Goal: Task Accomplishment & Management: Manage account settings

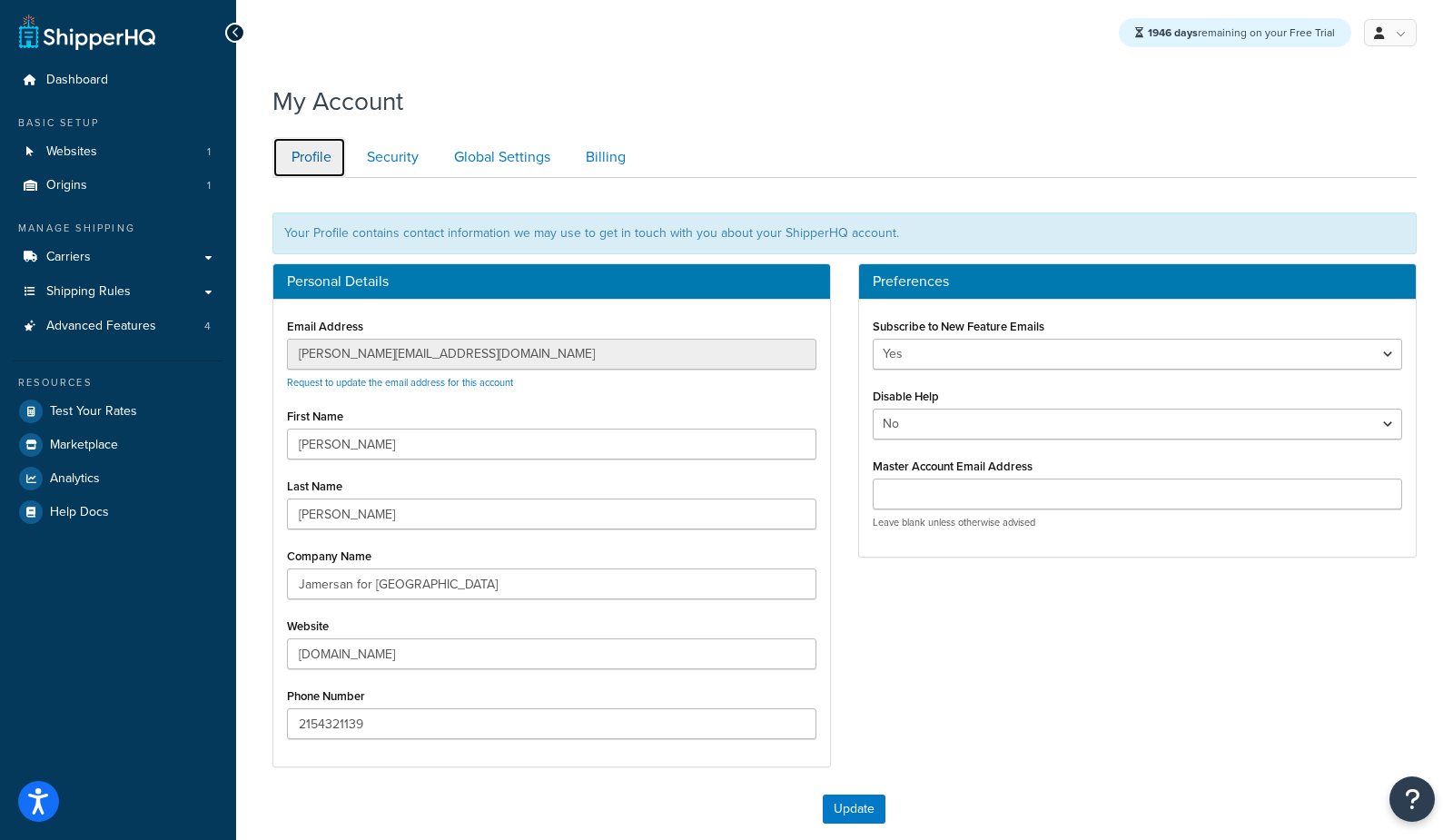
click at [320, 167] on link "Profile" at bounding box center [308, 157] width 74 height 41
click at [126, 164] on link "Websites 1" at bounding box center [118, 151] width 209 height 34
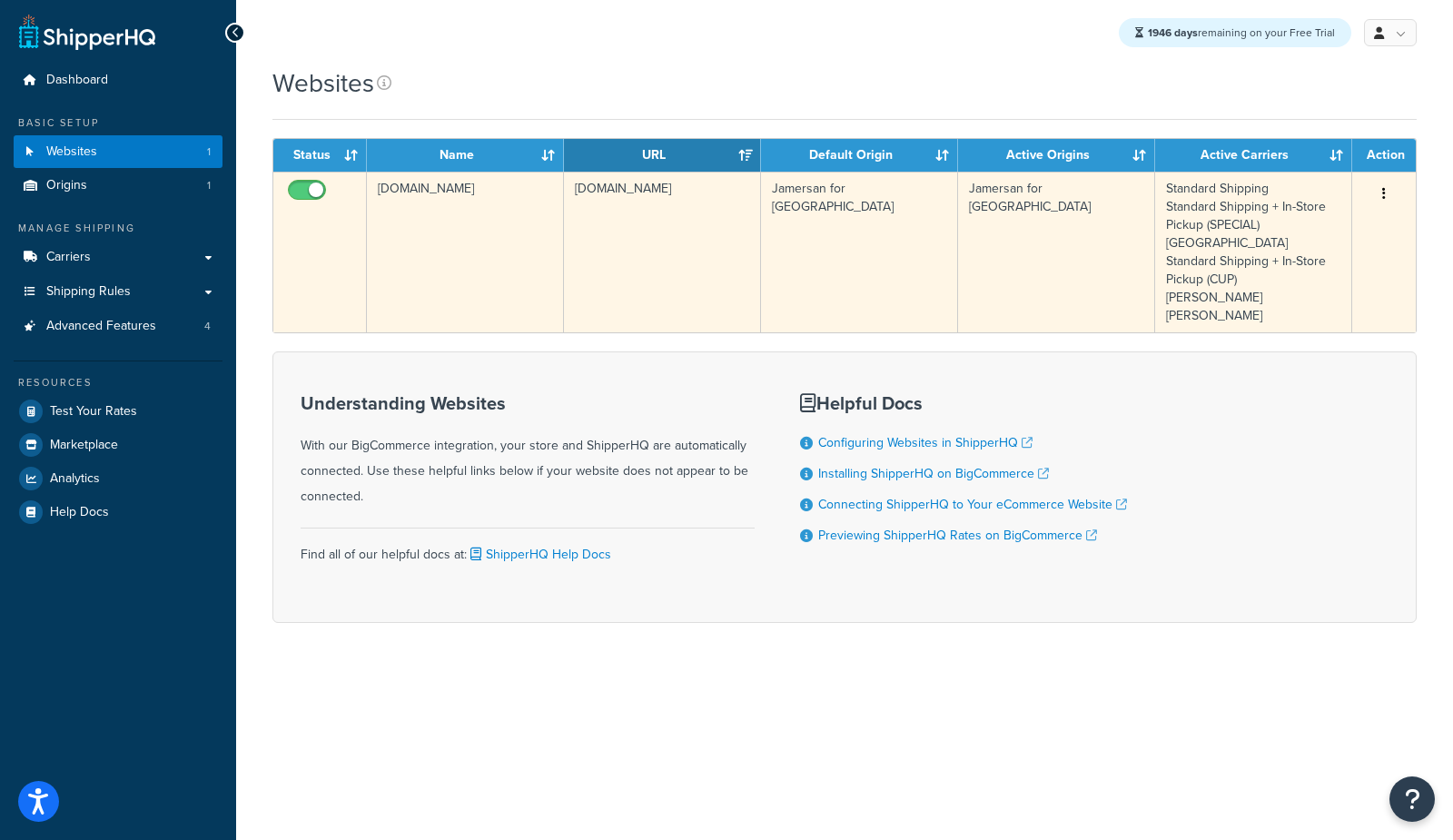
click at [440, 256] on td "shop.woodfordreserve.com" at bounding box center [465, 252] width 197 height 161
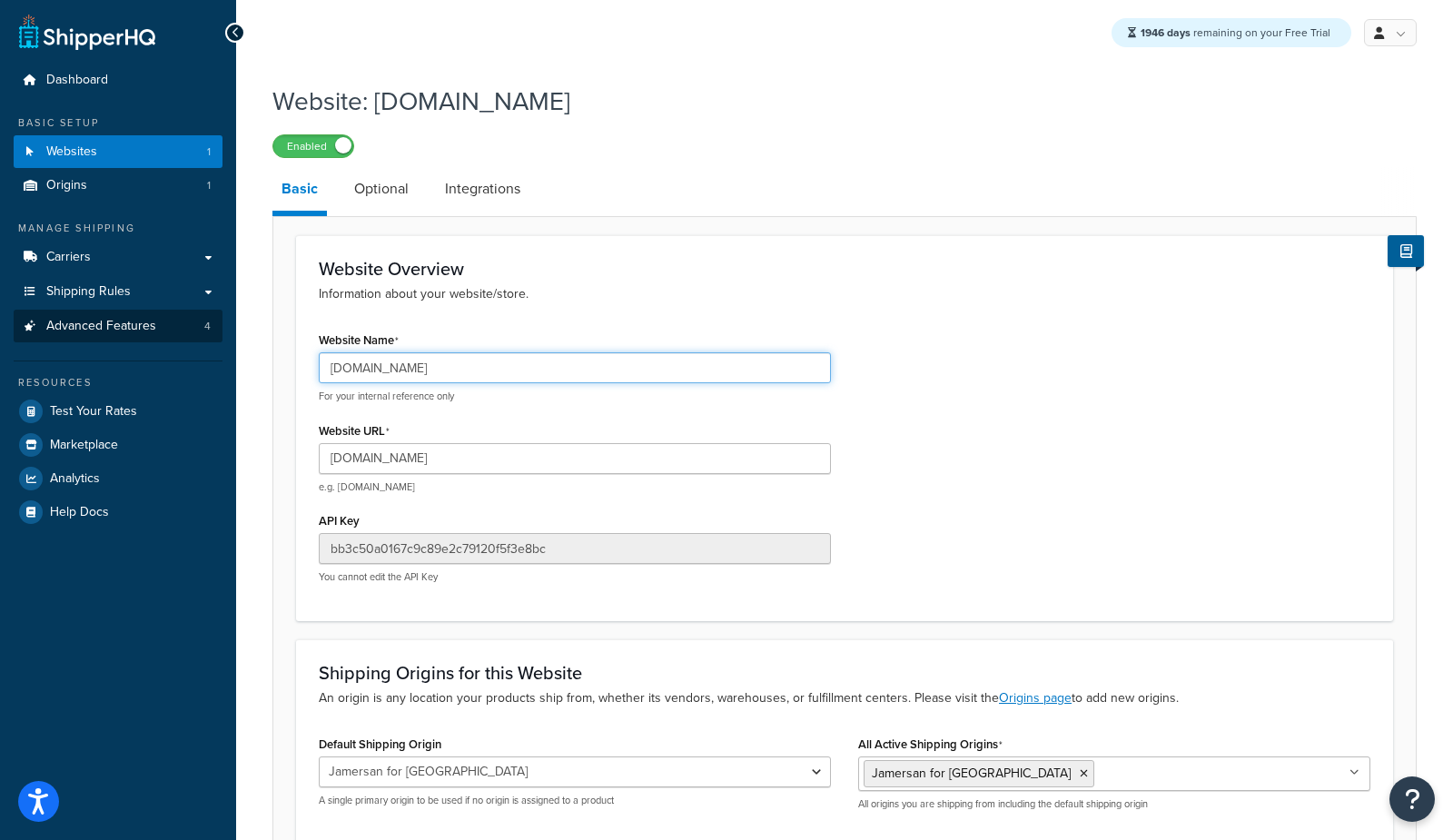
drag, startPoint x: 527, startPoint y: 373, endPoint x: 92, endPoint y: 339, distance: 436.3
click at [98, 342] on div "Dashboard Basic Setup Websites 1 Origins 1 Manage Shipping Carriers Carriers Al…" at bounding box center [726, 507] width 1453 height 1013
click at [396, 369] on input "[DOMAIN_NAME]" at bounding box center [575, 368] width 512 height 31
click at [397, 367] on input "[DOMAIN_NAME]" at bounding box center [575, 368] width 512 height 31
type input "shop.brads-toilets.com"
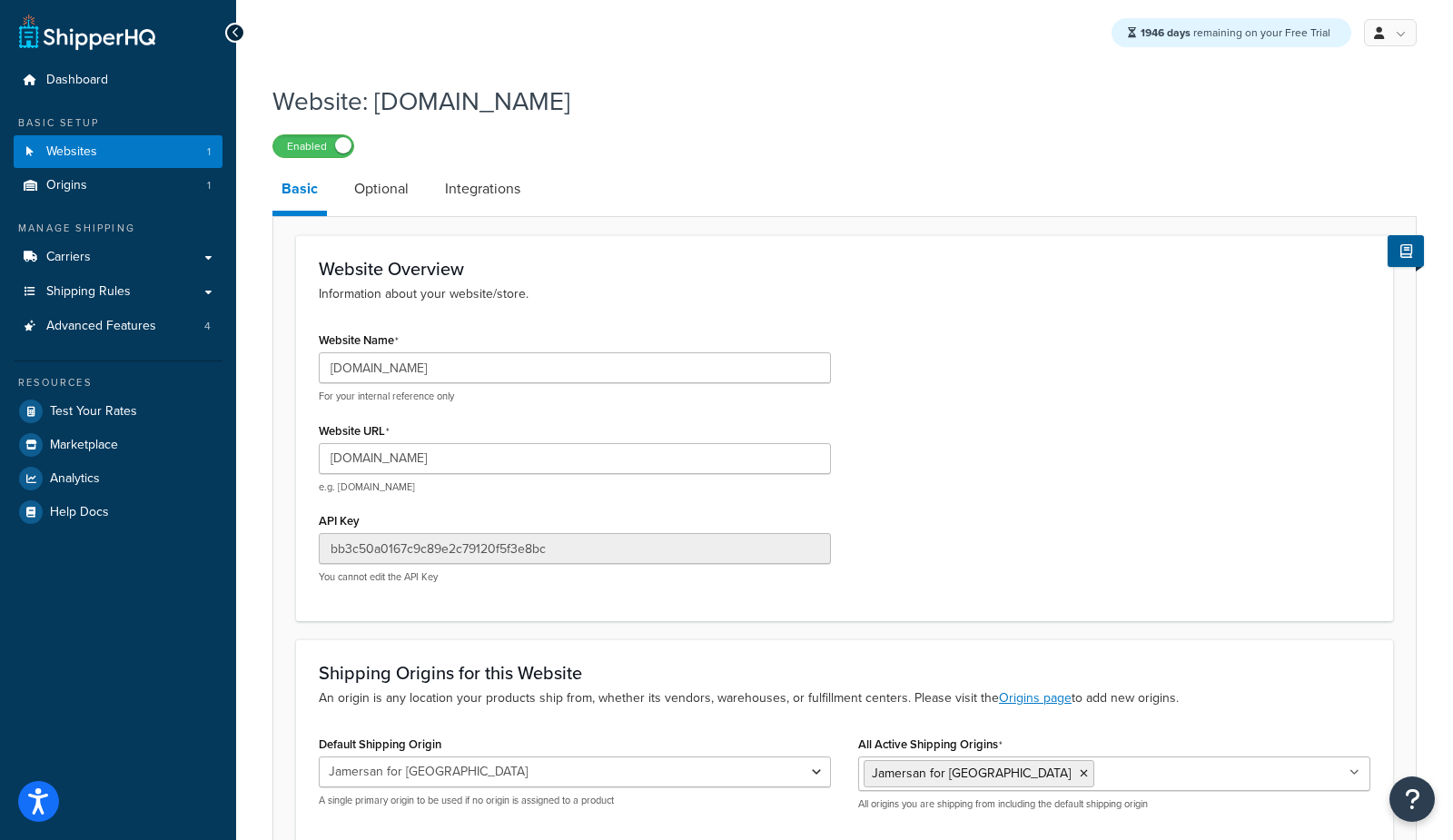
click at [906, 329] on div "Website Name shop.brads-toilets.com For your internal reference only Website UR…" at bounding box center [845, 462] width 1078 height 271
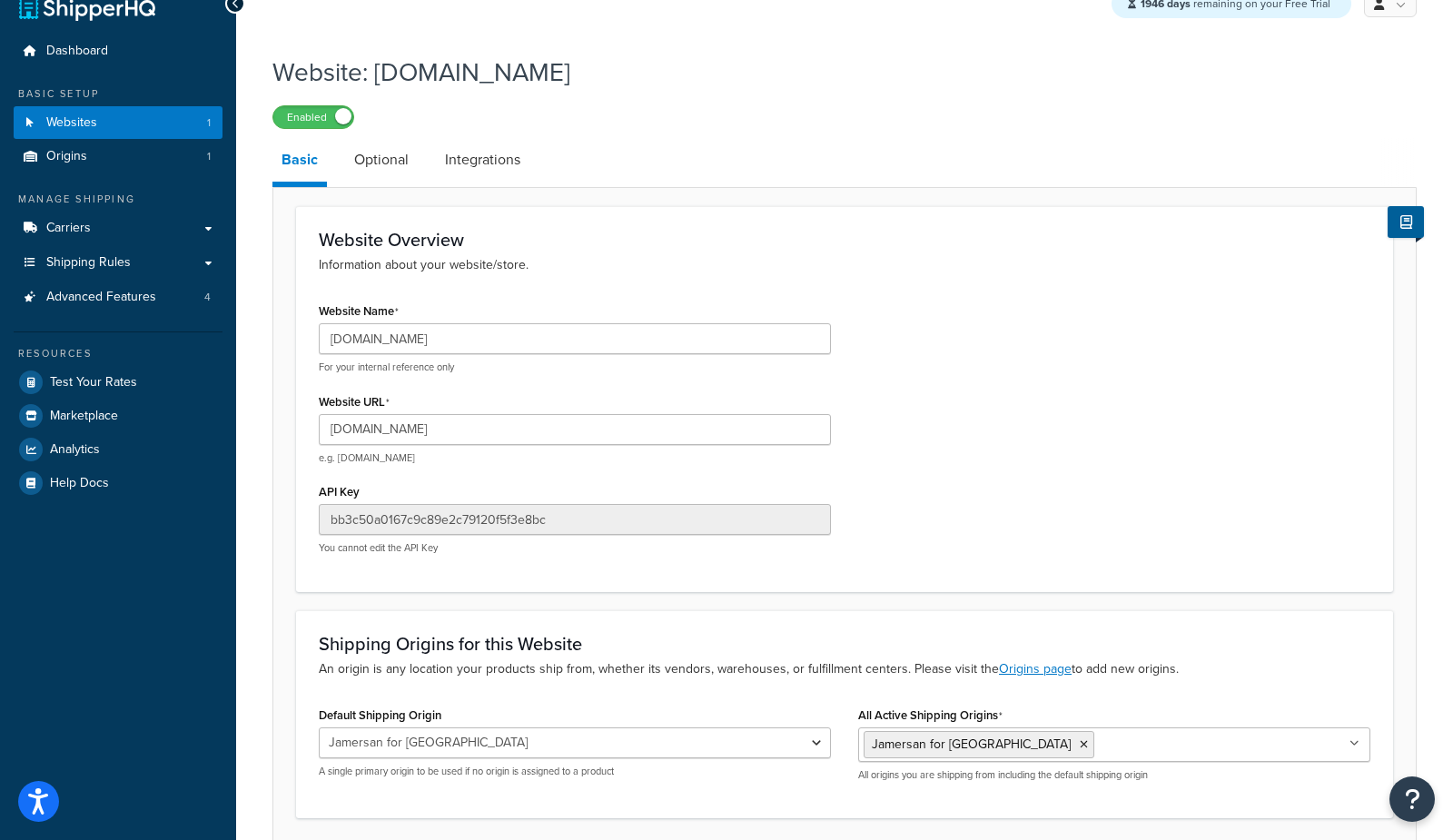
scroll to position [170, 0]
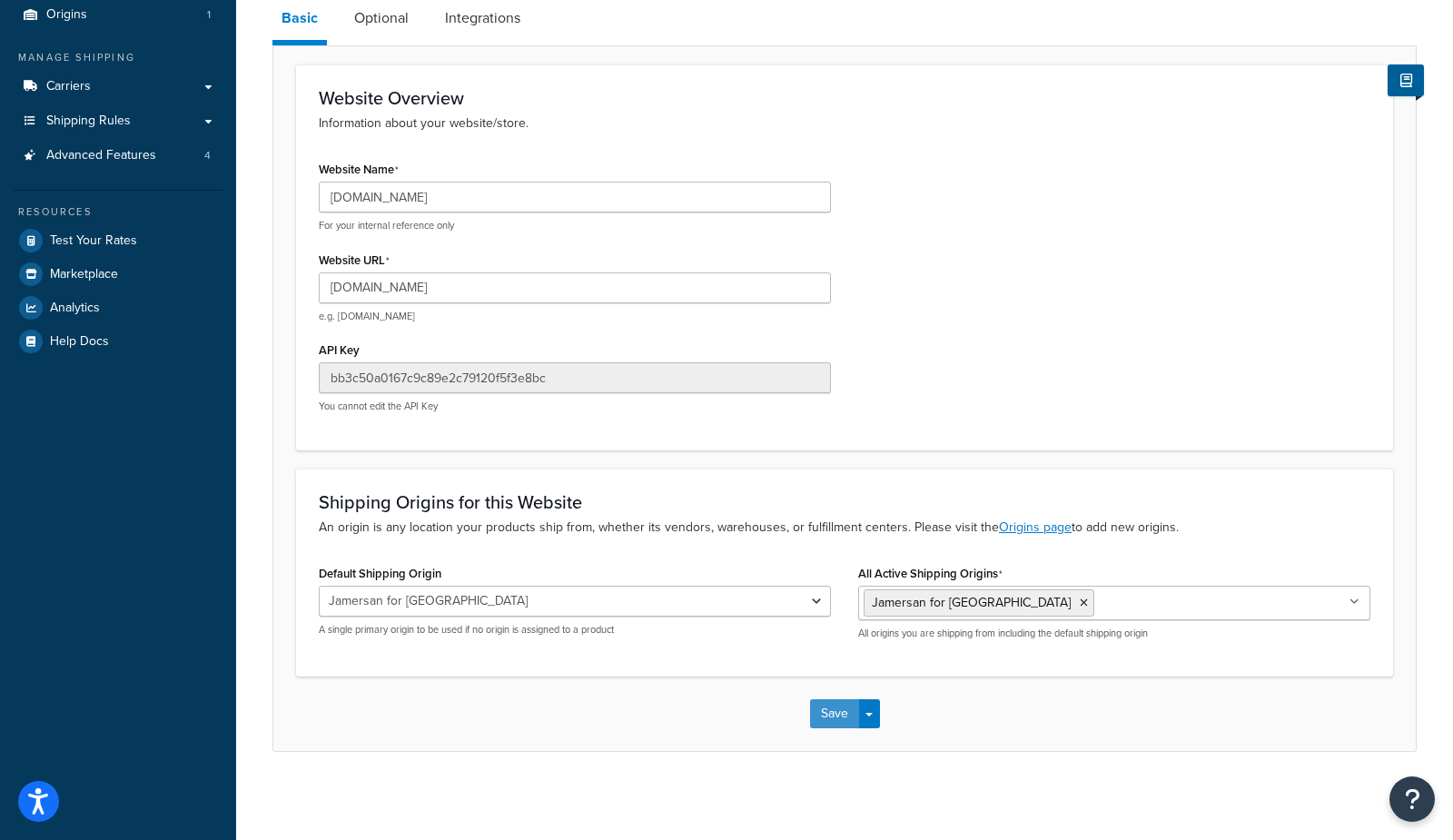
click at [829, 716] on button "Save" at bounding box center [834, 714] width 49 height 29
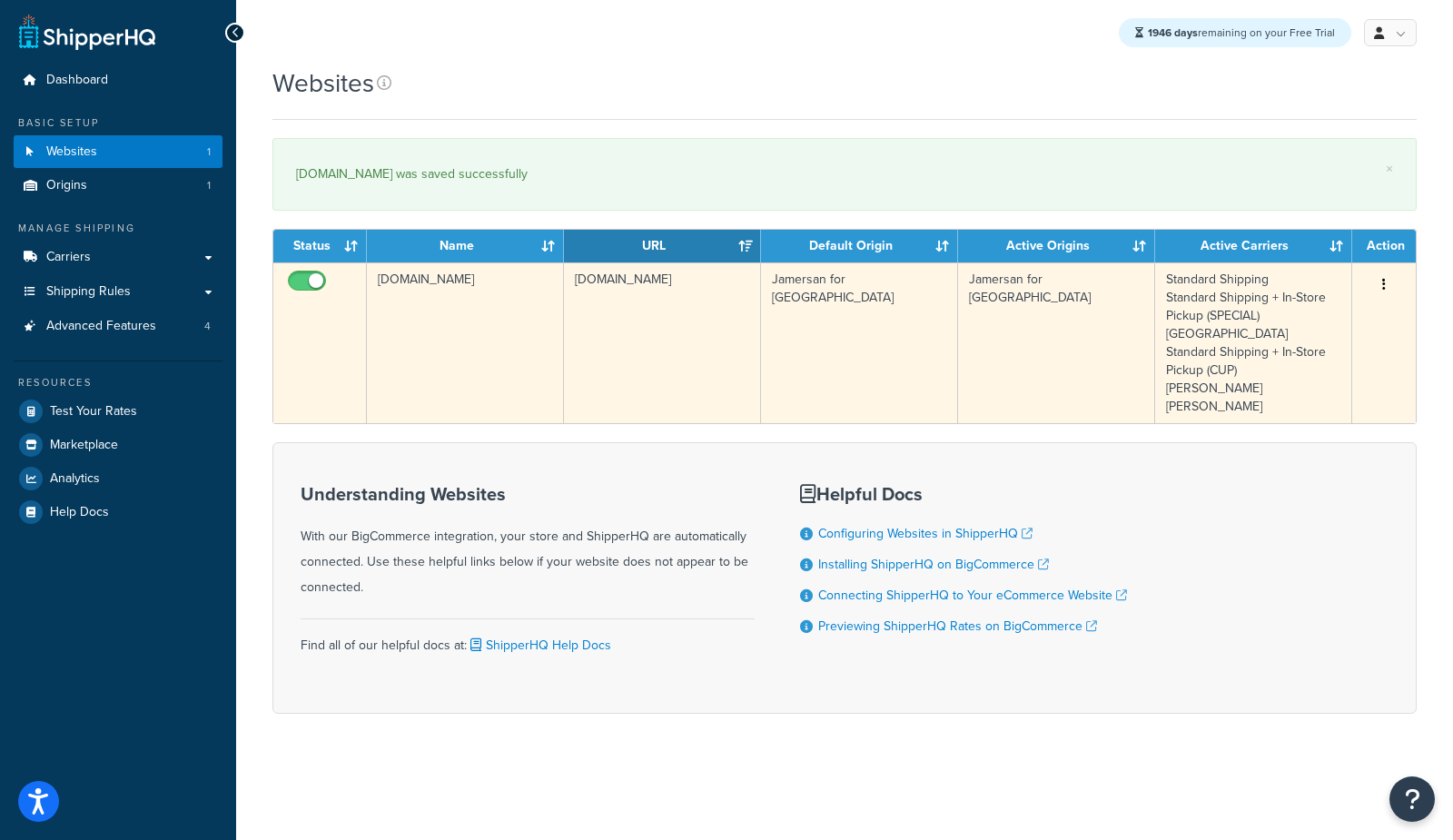
click at [439, 339] on td "shop.brads-toilets.com" at bounding box center [465, 343] width 197 height 161
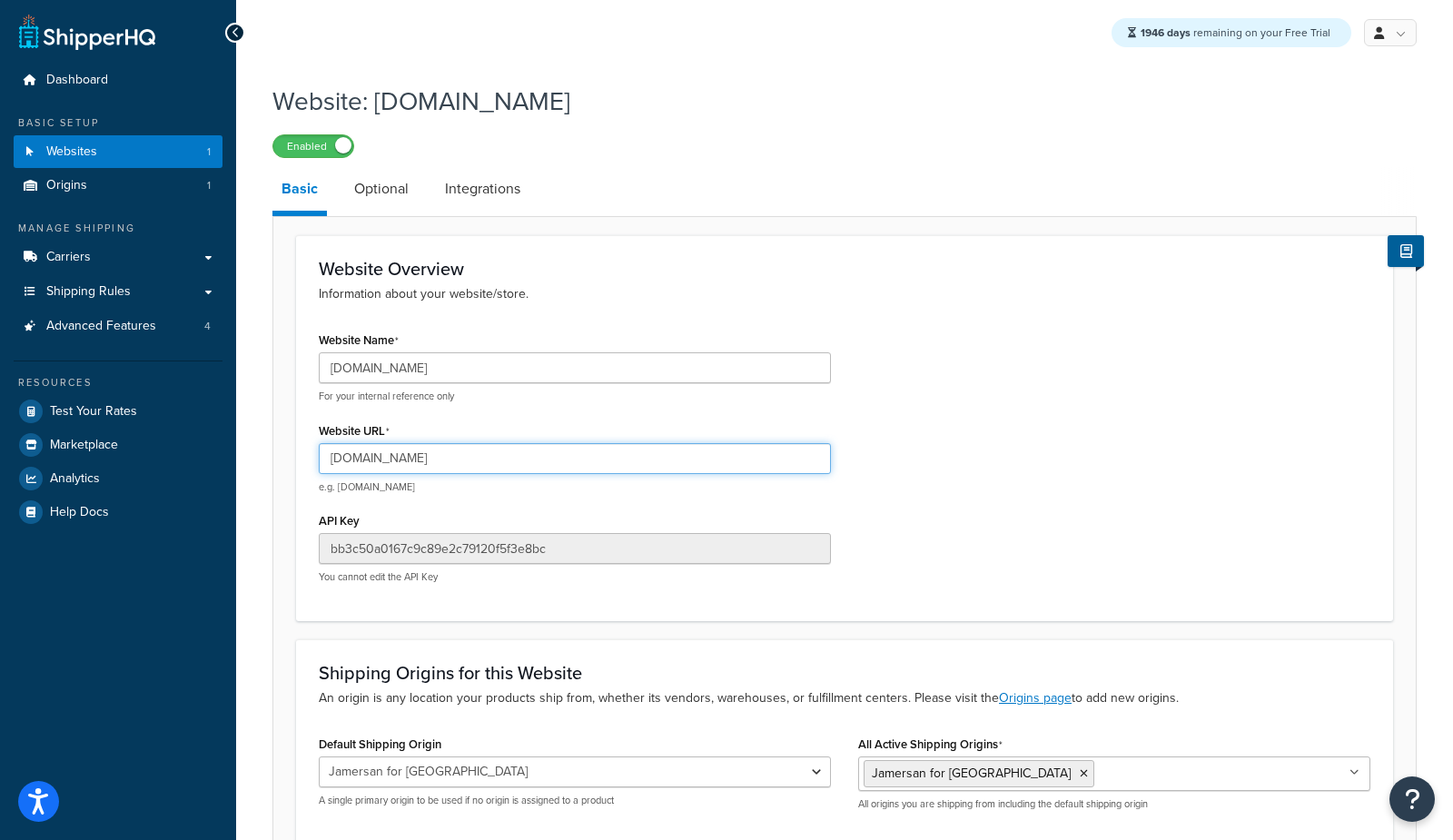
click at [439, 457] on input "shop.woodfordreserve.com" at bounding box center [575, 459] width 512 height 31
paste input "brads-toilets"
type input "[DOMAIN_NAME]"
click at [987, 373] on div "Website Name shop.brads-toilets.com For your internal reference only Website UR…" at bounding box center [845, 462] width 1078 height 271
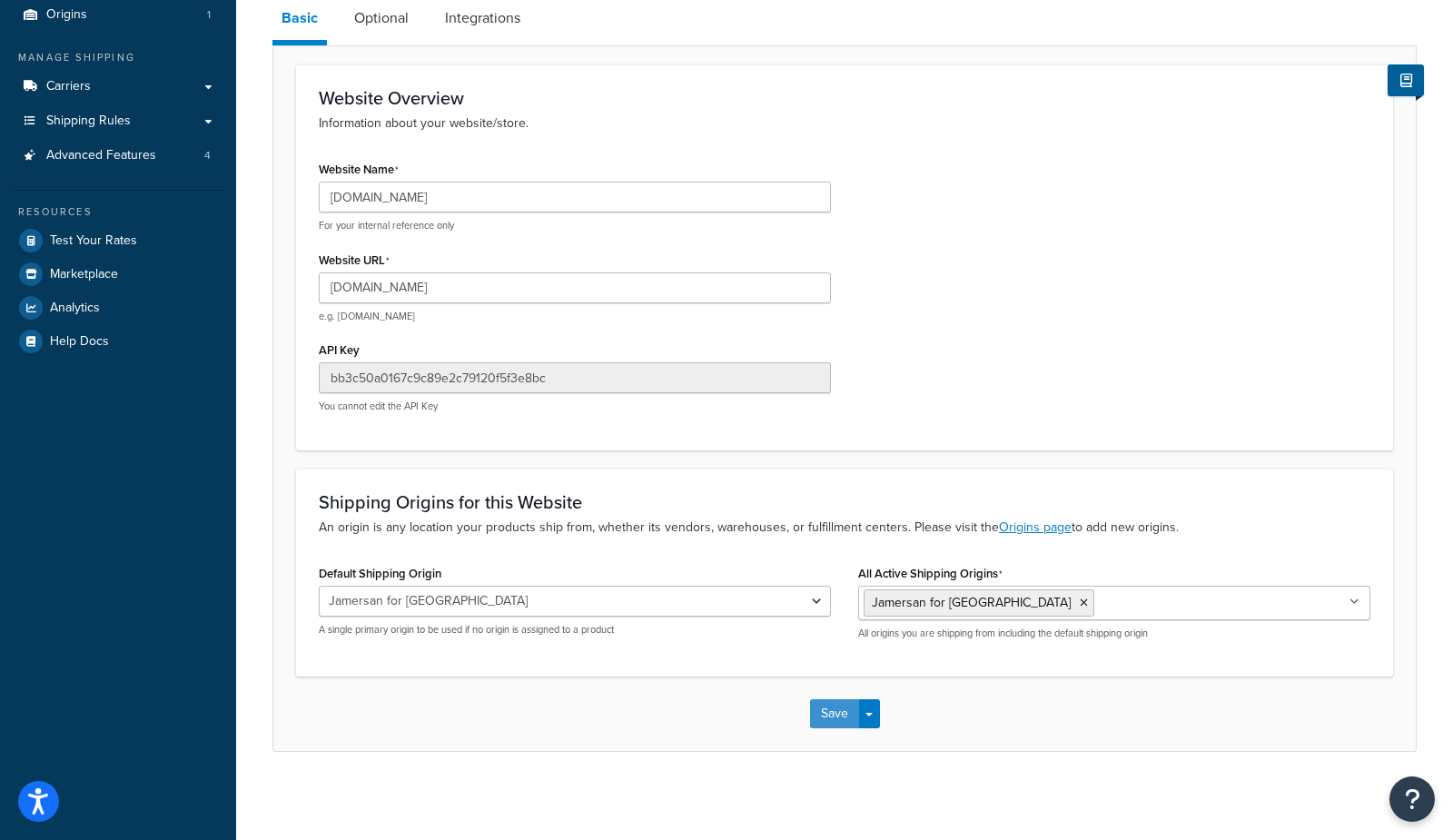
click at [841, 715] on button "Save" at bounding box center [834, 714] width 49 height 29
